Goal: Task Accomplishment & Management: Complete application form

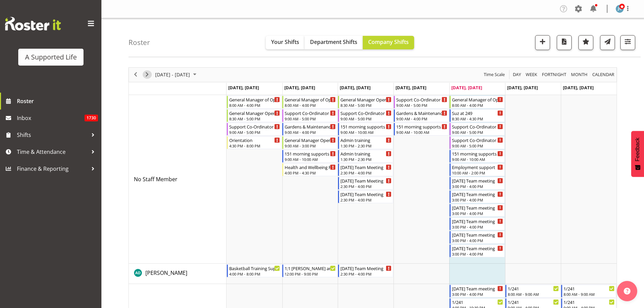
click at [149, 75] on span "Next" at bounding box center [147, 74] width 8 height 8
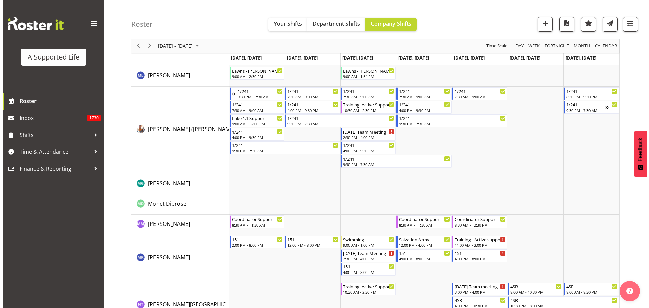
scroll to position [2794, 0]
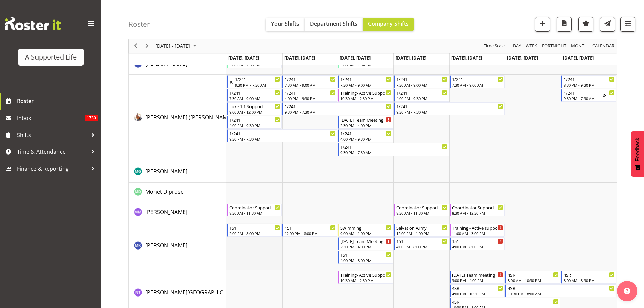
click at [265, 255] on td "Timeline Week of August 29, 2025" at bounding box center [254, 246] width 56 height 47
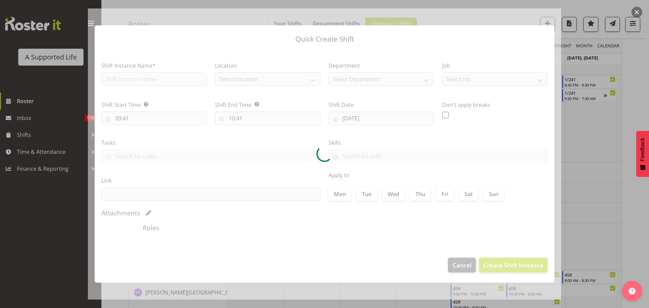
type input "[DATE]"
checkbox input "true"
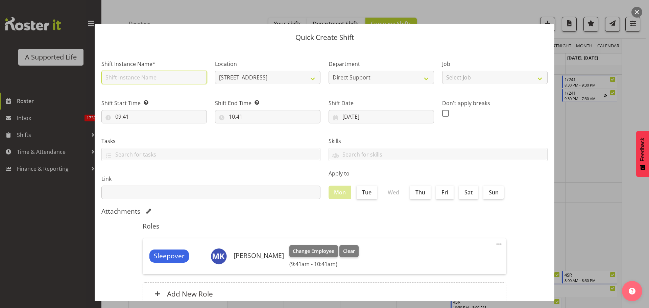
click at [167, 79] on input "text" at bounding box center [153, 78] width 105 height 14
click at [168, 75] on input "text" at bounding box center [153, 78] width 105 height 14
type input "Training"
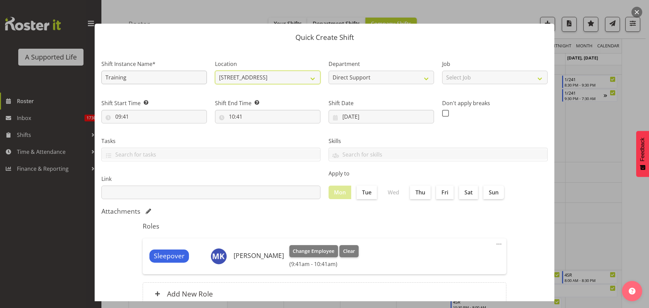
select select "959"
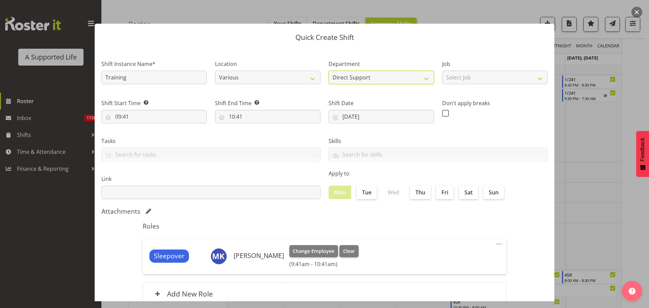
select select "564"
click at [455, 75] on select "Select Job Accounts and Payroll Admin Support Aspirations and Support Facilitat…" at bounding box center [494, 78] width 105 height 14
select select "4112"
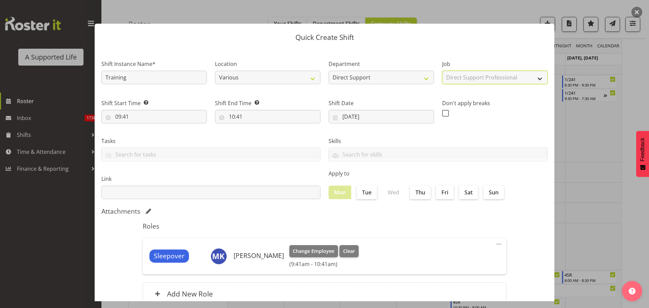
click at [442, 71] on select "Select Job Accounts and Payroll Admin Support Aspirations and Support Facilitat…" at bounding box center [494, 78] width 105 height 14
click at [471, 76] on select "Accounts and Payroll Admin Support Aspirations and Support Facilitator Chief Ex…" at bounding box center [494, 78] width 105 height 14
drag, startPoint x: 471, startPoint y: 76, endPoint x: 392, endPoint y: 92, distance: 79.6
click at [471, 76] on select "Accounts and Payroll Admin Support Aspirations and Support Facilitator Chief Ex…" at bounding box center [494, 78] width 105 height 14
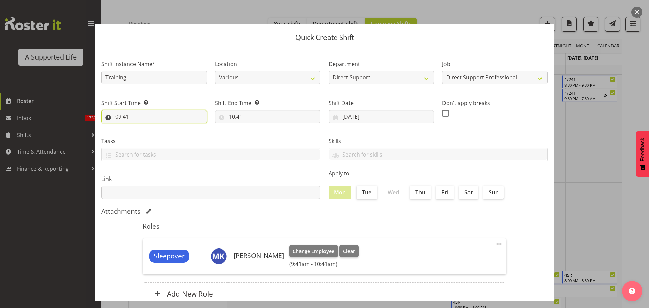
click at [171, 110] on input "09:41" at bounding box center [153, 117] width 105 height 14
click at [151, 135] on select "00 01 02 03 04 05 06 07 08 09 10 11 12 13 14 15 16 17 18 19 20 21 22 23" at bounding box center [147, 134] width 15 height 14
select select "8"
click at [140, 127] on select "00 01 02 03 04 05 06 07 08 09 10 11 12 13 14 15 16 17 18 19 20 21 22 23" at bounding box center [147, 134] width 15 height 14
type input "08:41"
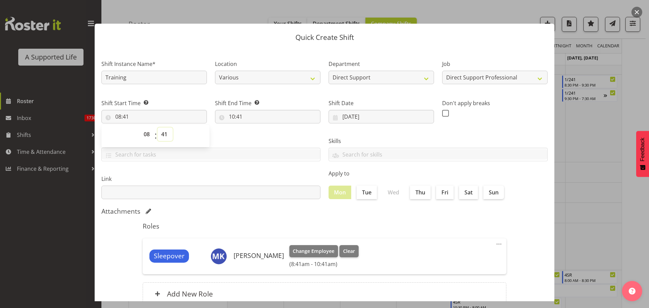
click at [159, 136] on select "00 01 02 03 04 05 06 07 08 09 10 11 12 13 14 15 16 17 18 19 20 21 22 23 24 25 2…" at bounding box center [165, 134] width 15 height 14
select select "30"
click at [158, 127] on select "00 01 02 03 04 05 06 07 08 09 10 11 12 13 14 15 16 17 18 19 20 21 22 23 24 25 2…" at bounding box center [165, 134] width 15 height 14
type input "08:30"
click at [232, 119] on input "10:41" at bounding box center [267, 117] width 105 height 14
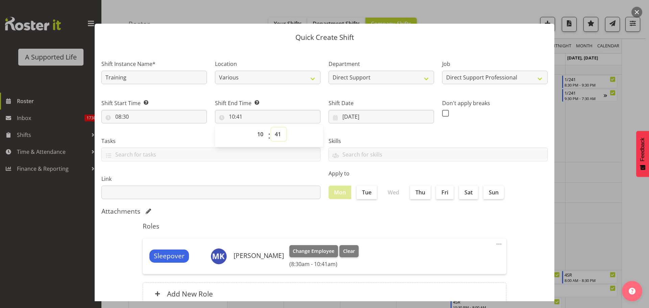
click at [271, 137] on select "00 01 02 03 04 05 06 07 08 09 10 11 12 13 14 15 16 17 18 19 20 21 22 23 24 25 2…" at bounding box center [278, 134] width 15 height 14
click at [259, 136] on select "00 01 02 03 04 05 06 07 08 09 10 11 12 13 14 15 16 17 18 19 20 21 22 23" at bounding box center [261, 134] width 15 height 14
select select "16"
click at [254, 127] on select "00 01 02 03 04 05 06 07 08 09 10 11 12 13 14 15 16 17 18 19 20 21 22 23" at bounding box center [261, 134] width 15 height 14
type input "16:41"
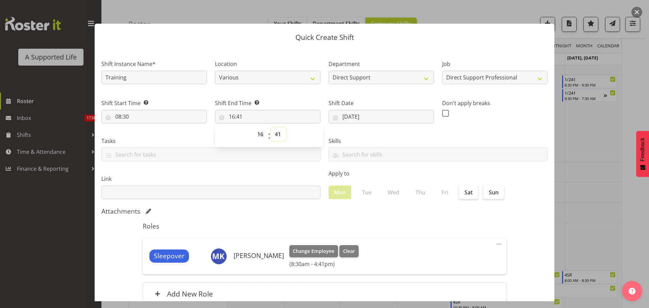
drag, startPoint x: 278, startPoint y: 135, endPoint x: 243, endPoint y: 14, distance: 126.1
click at [278, 135] on select "00 01 02 03 04 05 06 07 08 09 10 11 12 13 14 15 16 17 18 19 20 21 22 23 24 25 2…" at bounding box center [278, 134] width 15 height 14
